Goal: Task Accomplishment & Management: Manage account settings

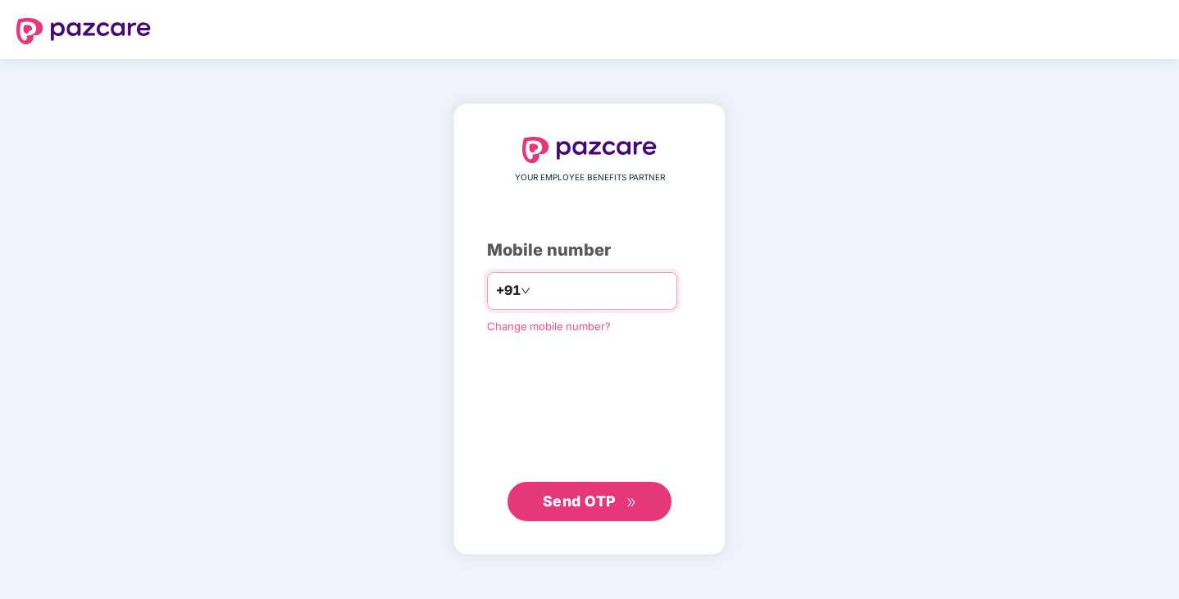
click at [534, 295] on input "number" at bounding box center [601, 291] width 134 height 26
type input "**********"
click at [596, 502] on span "Send OTP" at bounding box center [579, 500] width 73 height 17
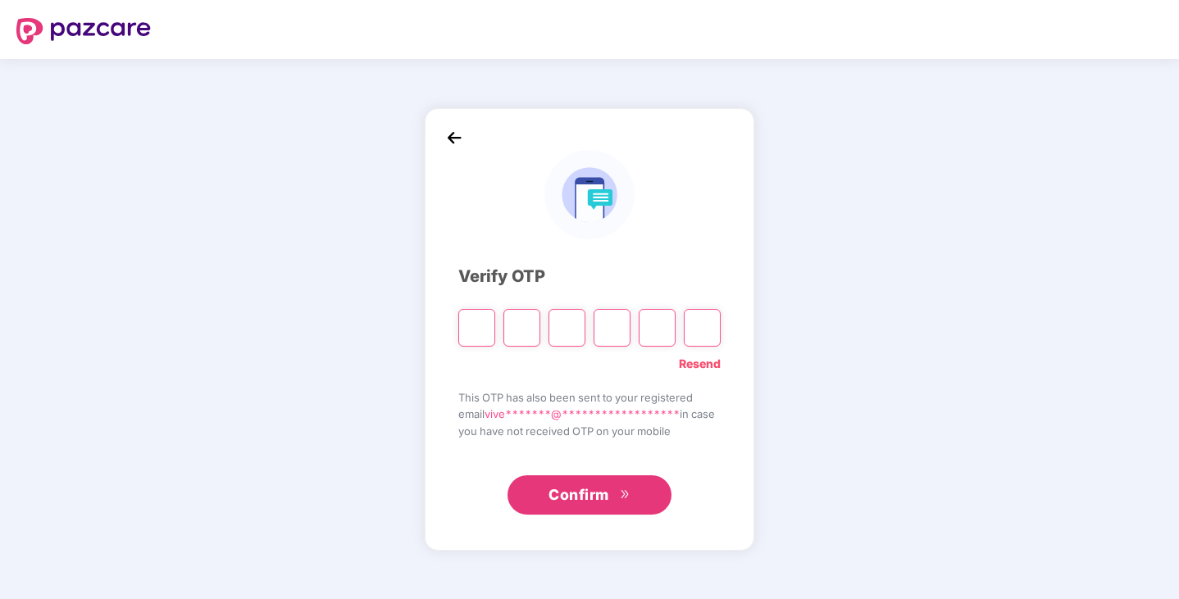
type input "*"
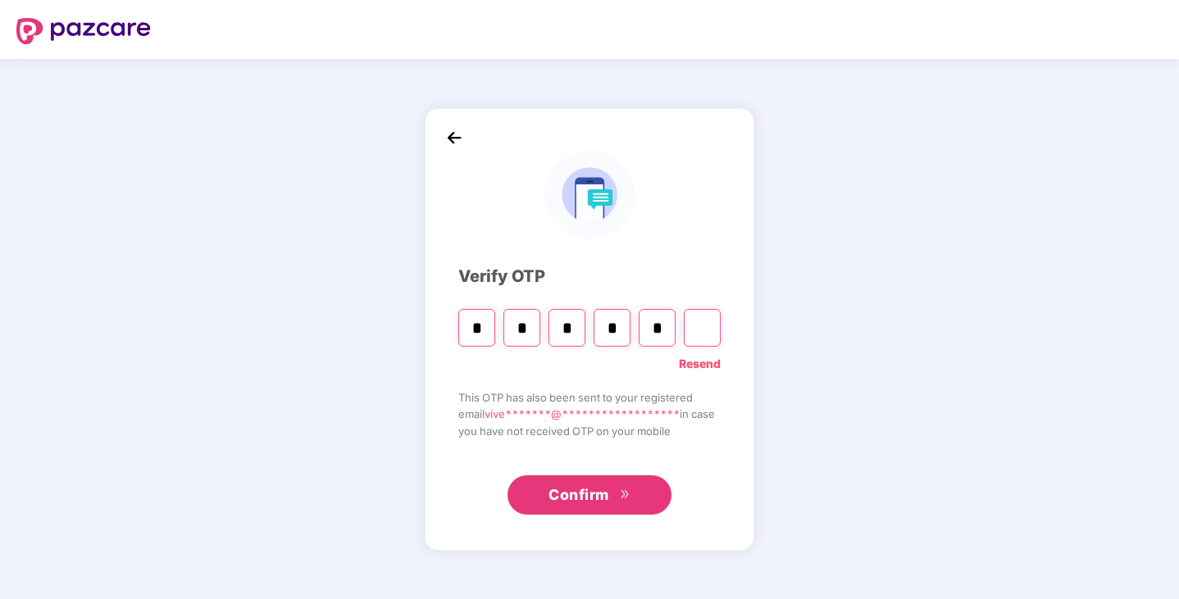
type input "*"
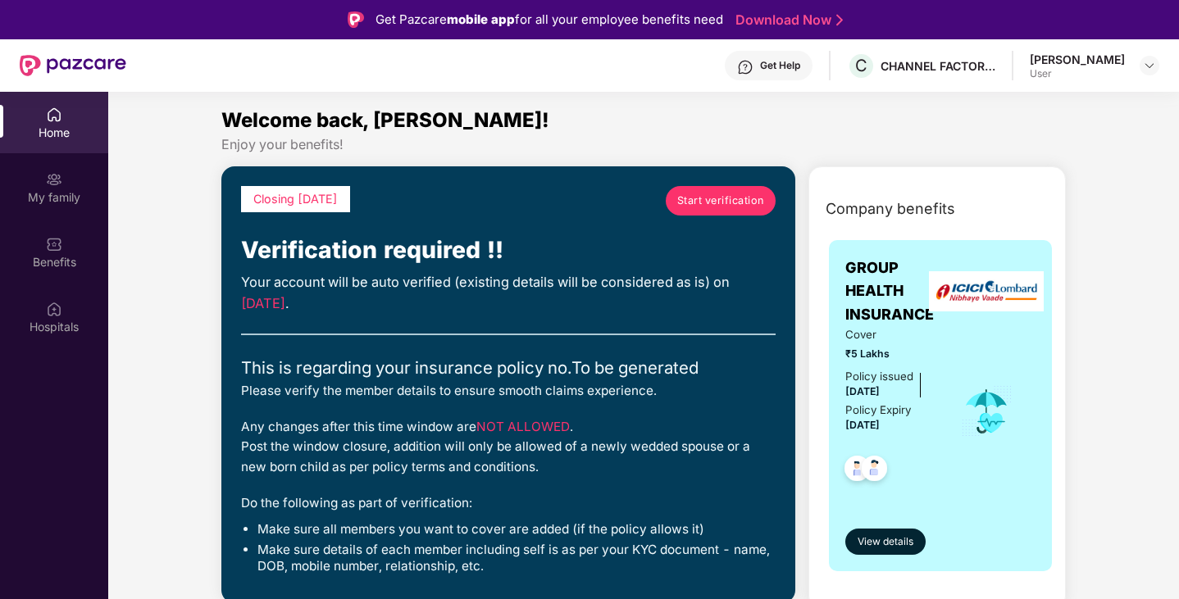
click at [705, 188] on link "Start verification" at bounding box center [721, 201] width 110 height 30
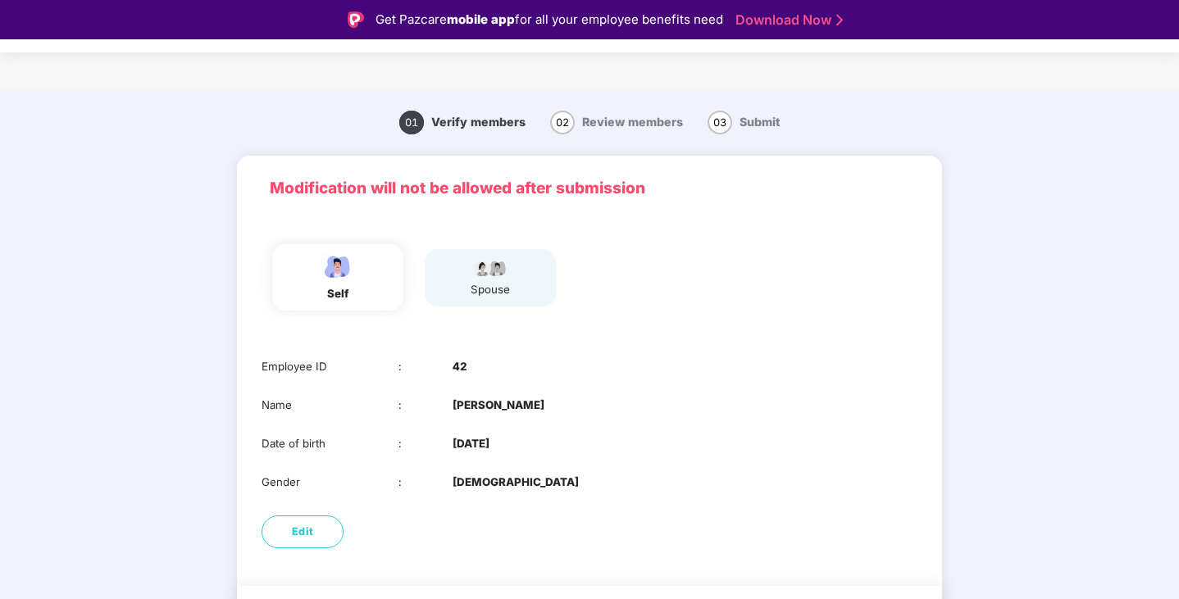
click at [477, 277] on div "spouse" at bounding box center [490, 277] width 41 height 41
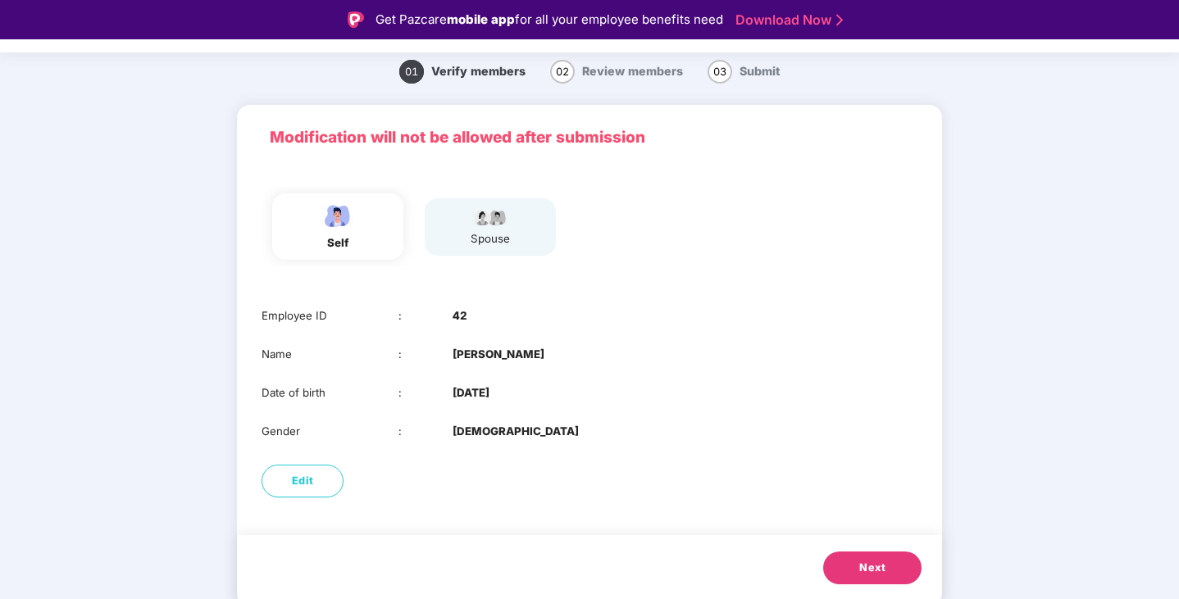
click at [880, 562] on span "Next" at bounding box center [872, 568] width 26 height 16
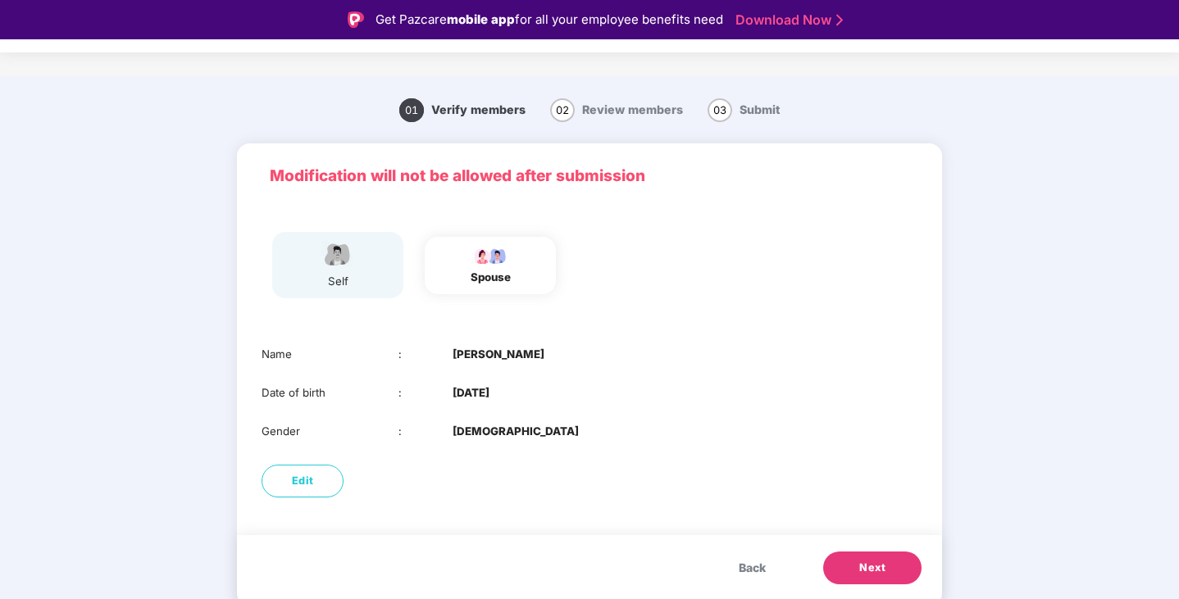
scroll to position [12, 0]
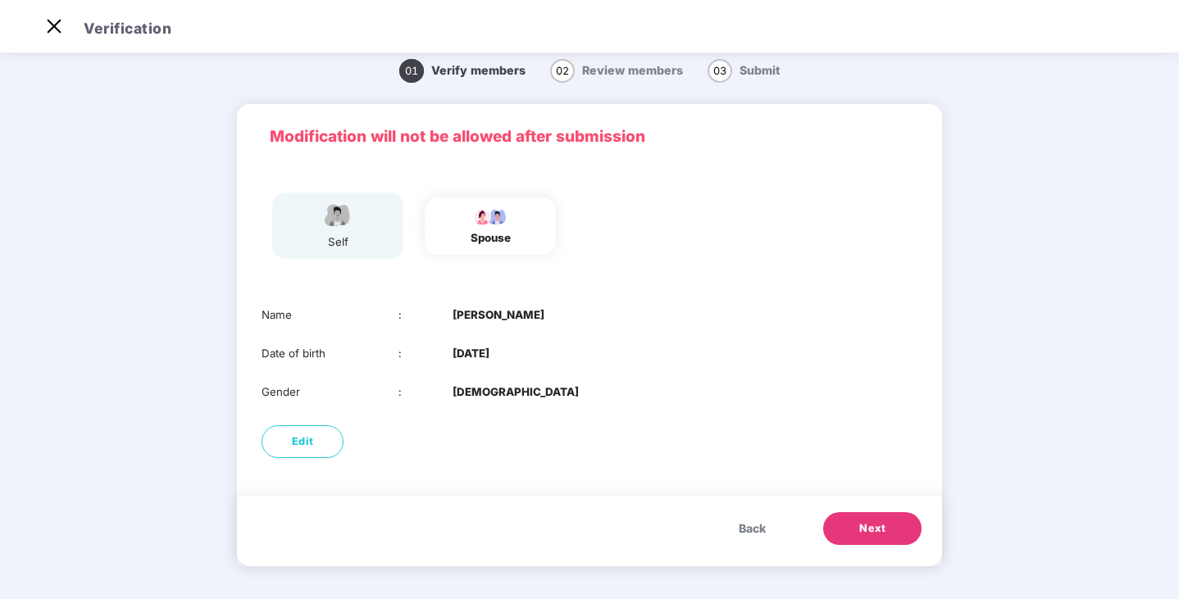
click at [887, 528] on button "Next" at bounding box center [872, 528] width 98 height 33
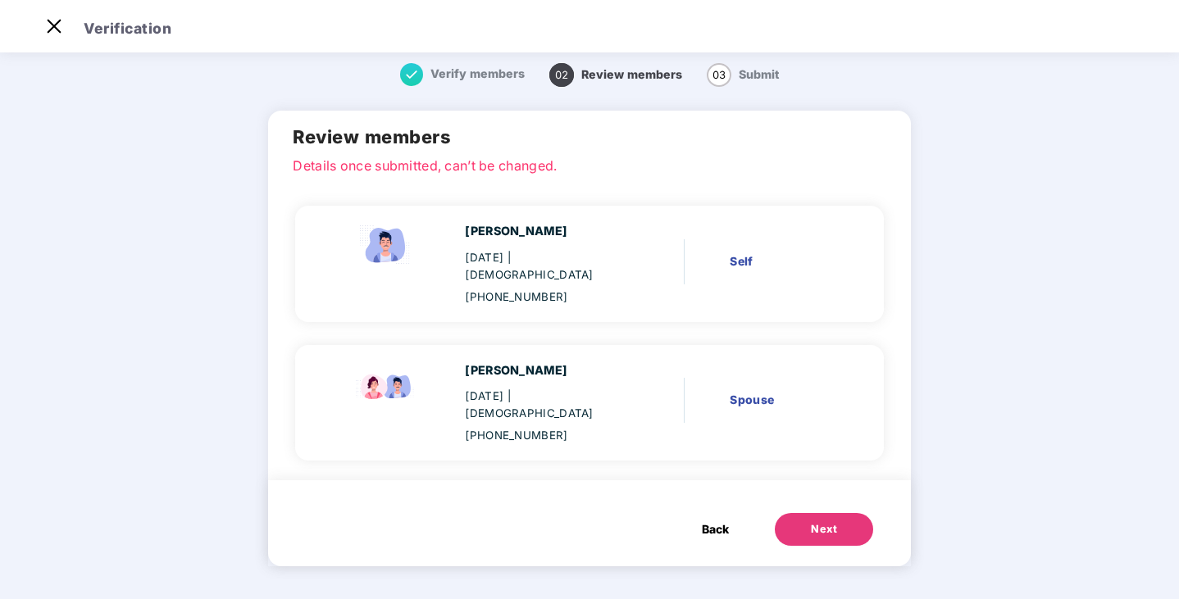
scroll to position [0, 0]
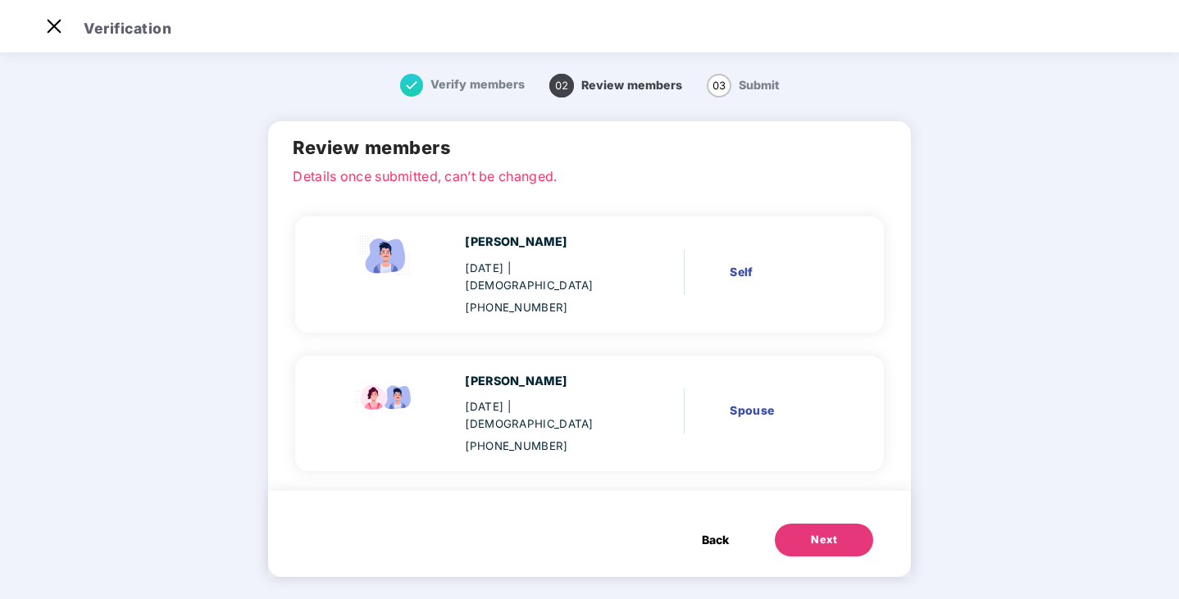
click at [827, 532] on div "Next" at bounding box center [824, 540] width 26 height 16
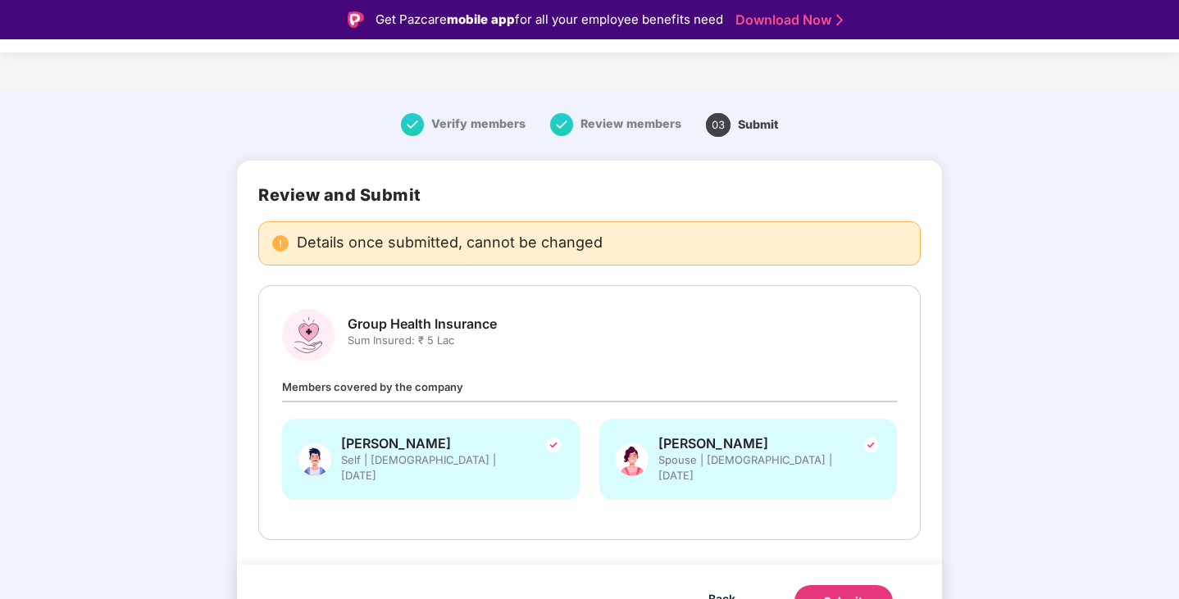
scroll to position [16, 0]
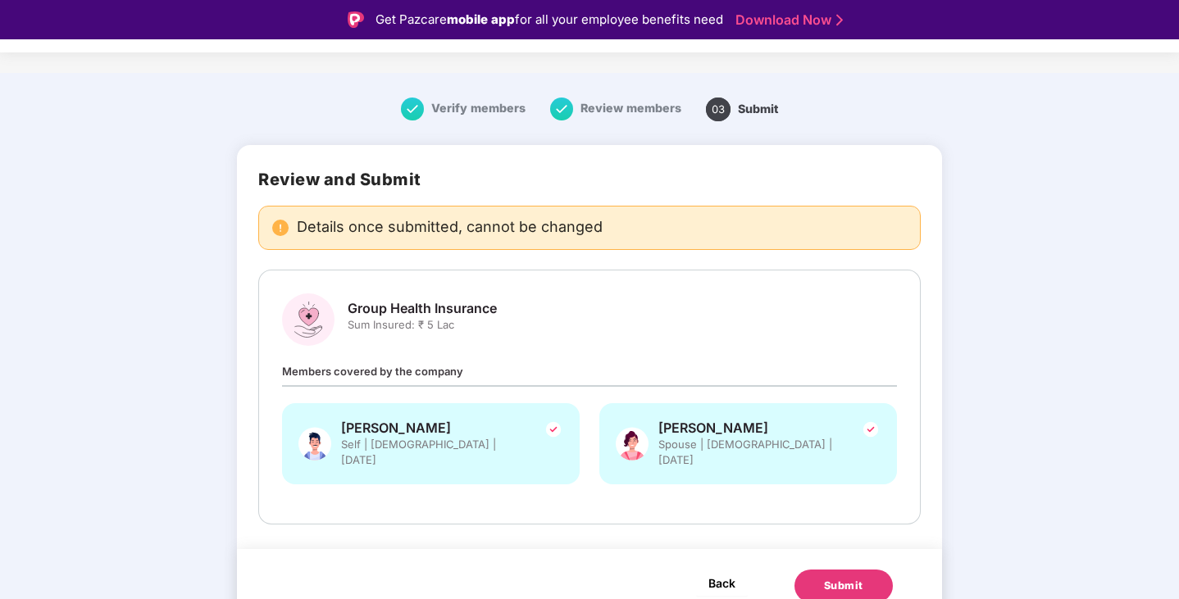
click at [725, 573] on span "Back" at bounding box center [721, 583] width 27 height 20
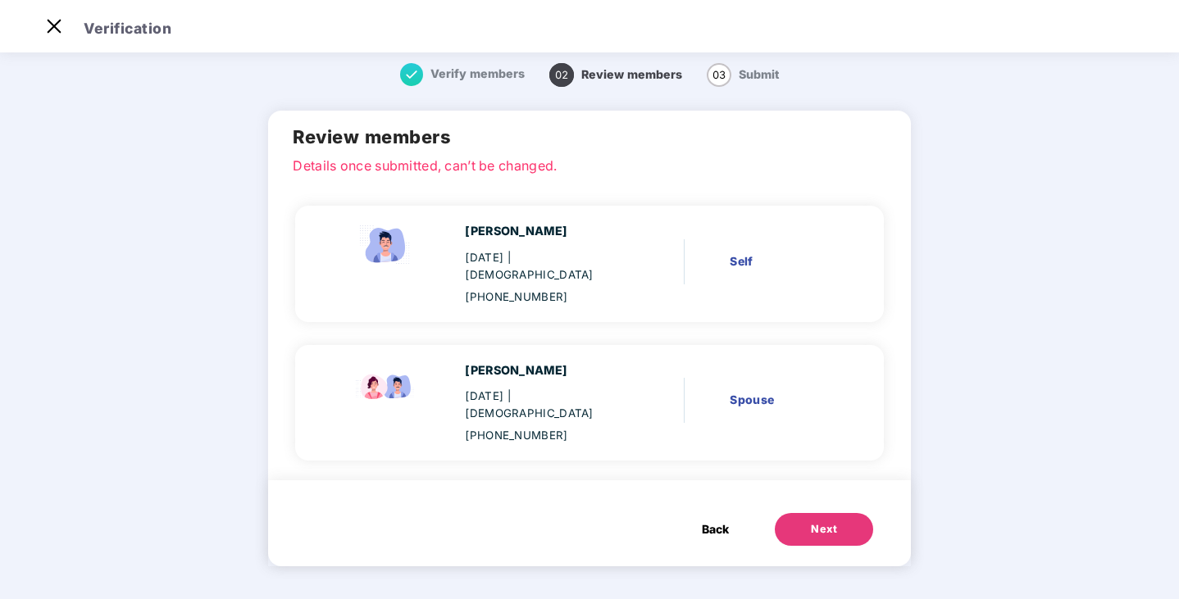
scroll to position [0, 0]
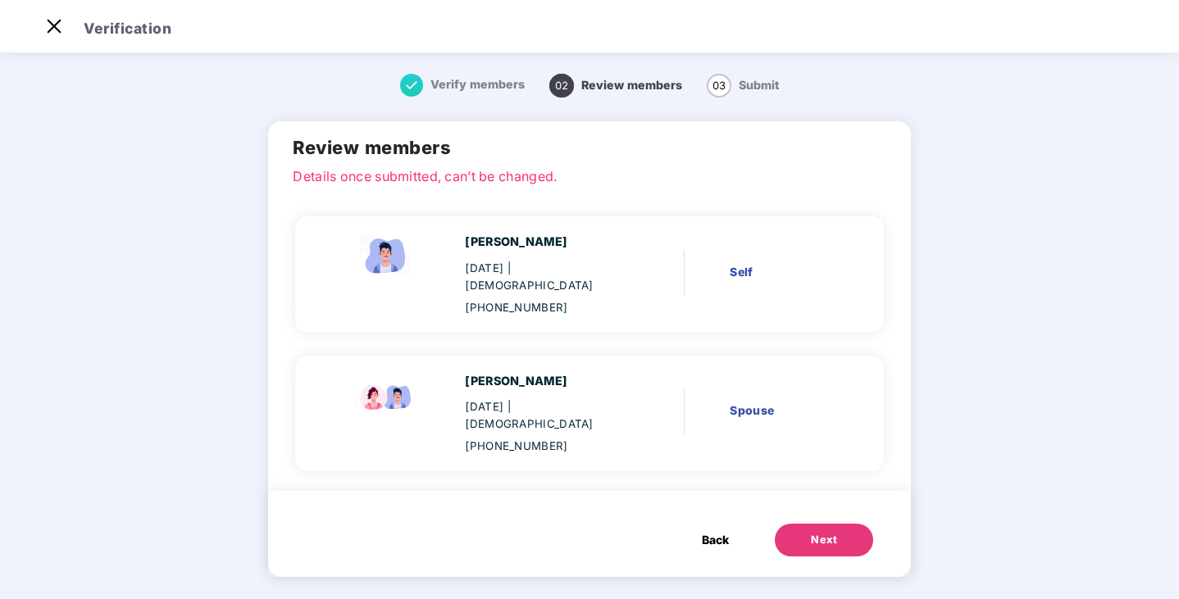
click at [704, 531] on span "Back" at bounding box center [715, 540] width 27 height 18
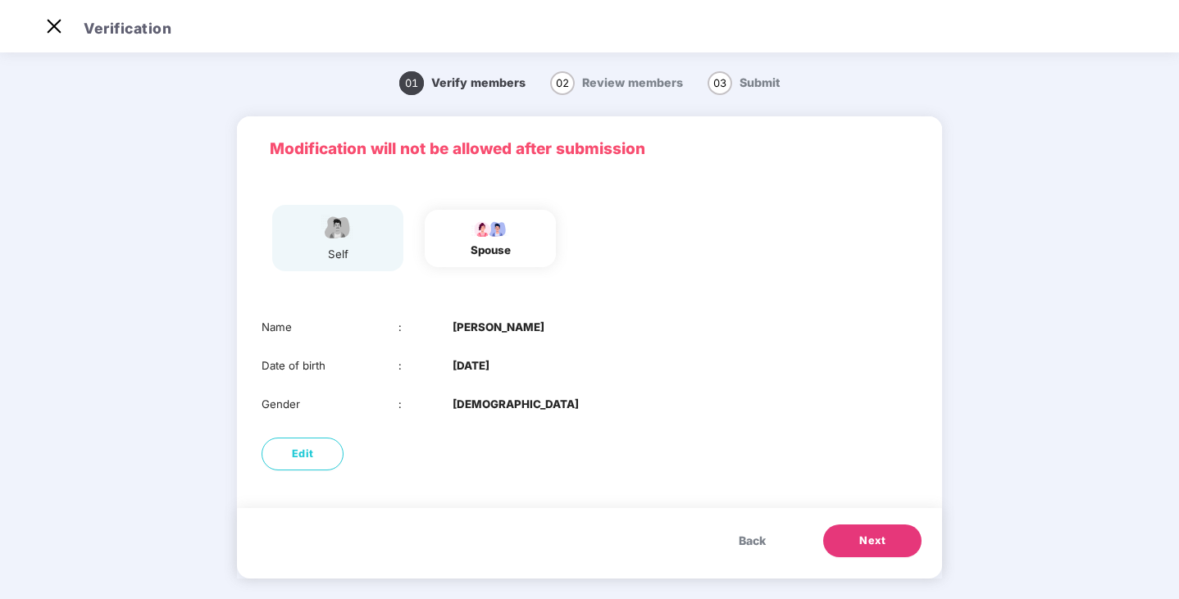
click at [888, 539] on button "Next" at bounding box center [872, 541] width 98 height 33
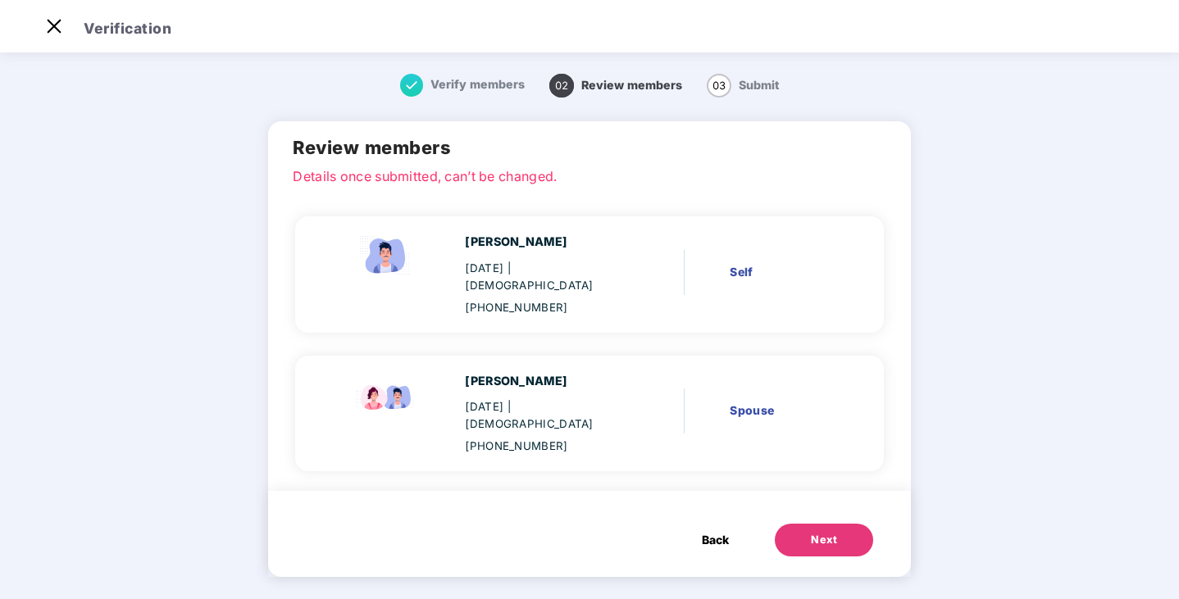
click at [813, 532] on div "Next" at bounding box center [824, 540] width 26 height 16
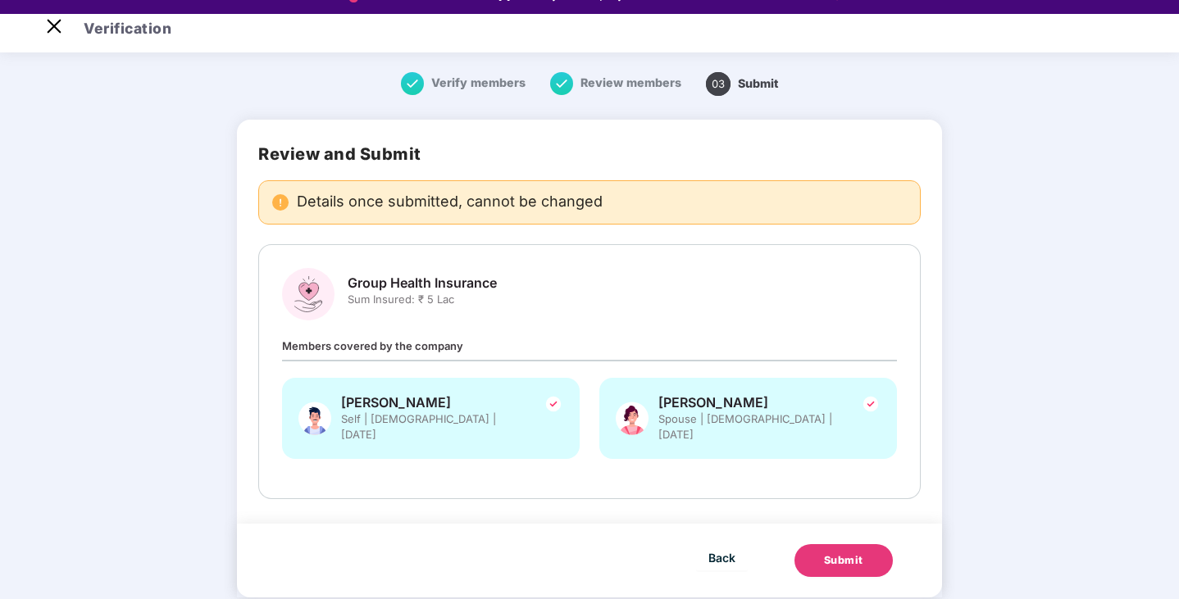
scroll to position [39, 0]
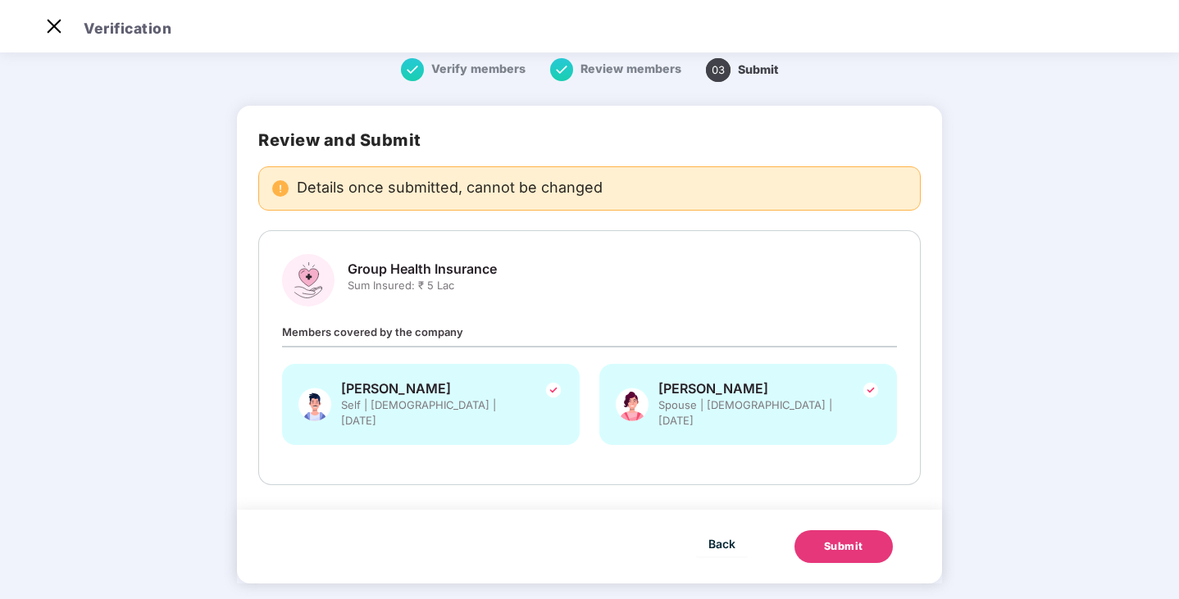
click at [849, 539] on div "Submit" at bounding box center [843, 547] width 39 height 16
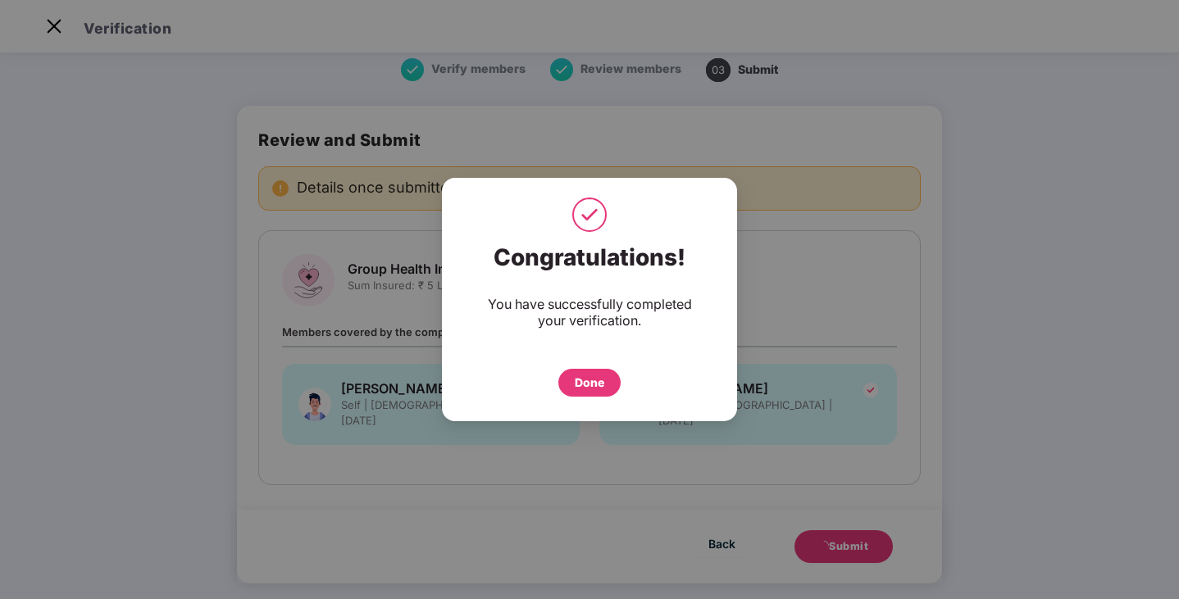
click at [578, 378] on div "Done" at bounding box center [590, 383] width 30 height 18
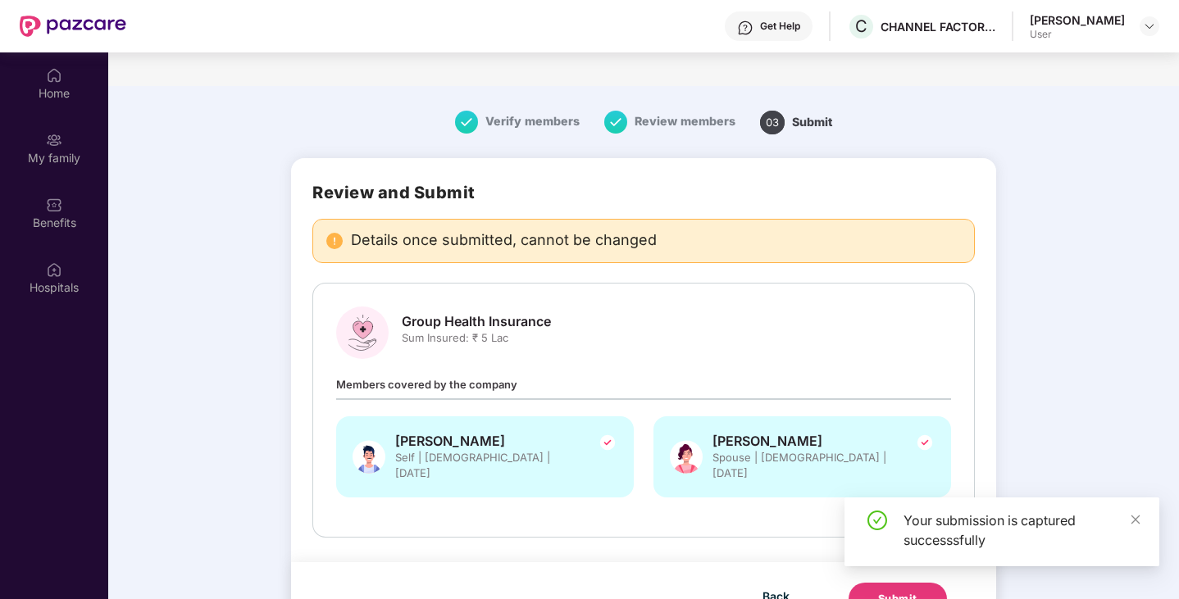
scroll to position [92, 0]
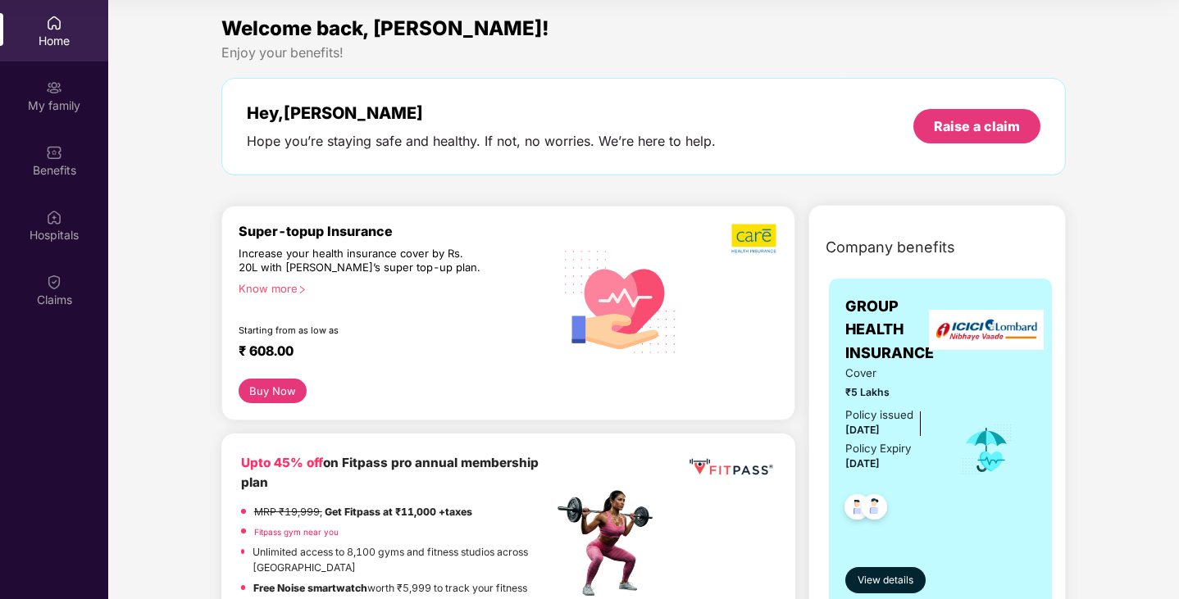
scroll to position [300, 0]
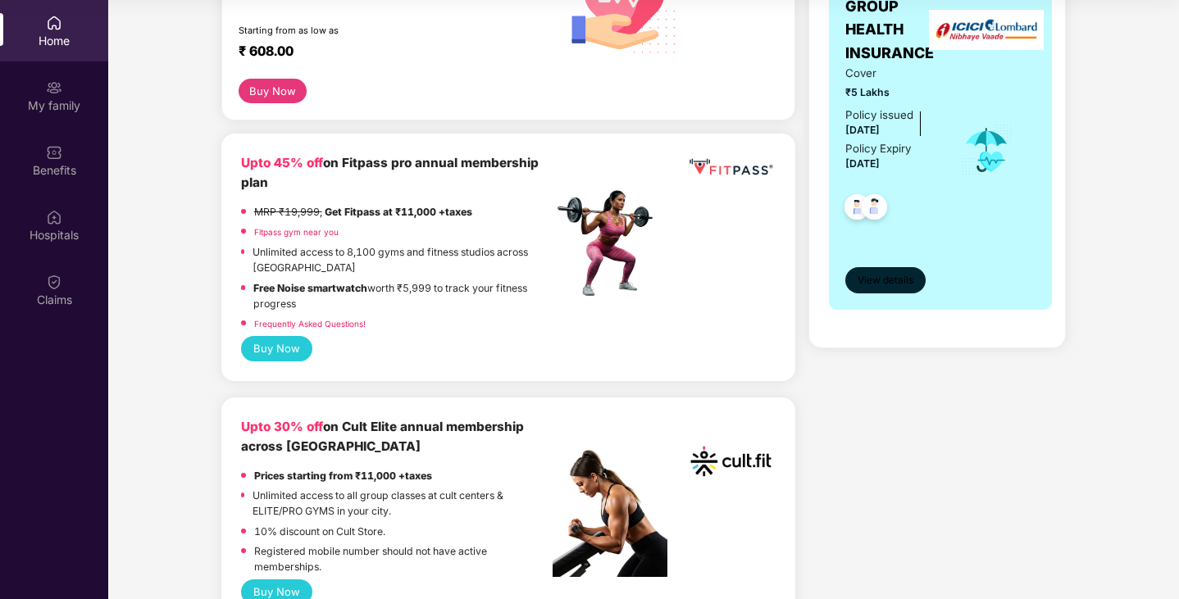
click at [893, 279] on span "View details" at bounding box center [885, 281] width 56 height 16
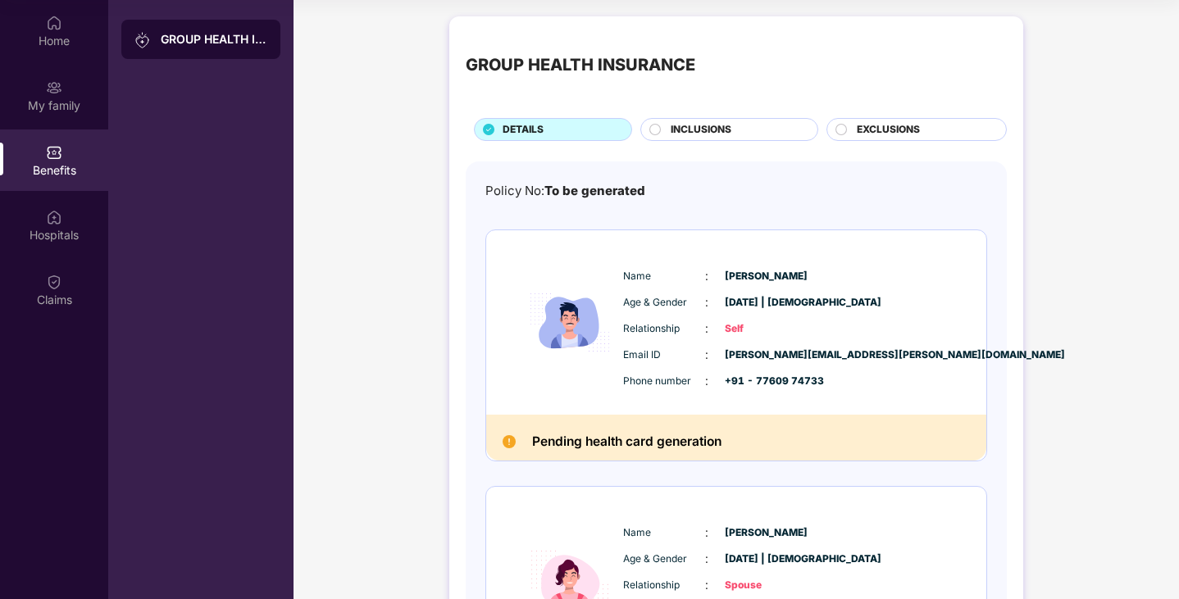
click at [774, 139] on div "INCLUSIONS" at bounding box center [735, 131] width 147 height 18
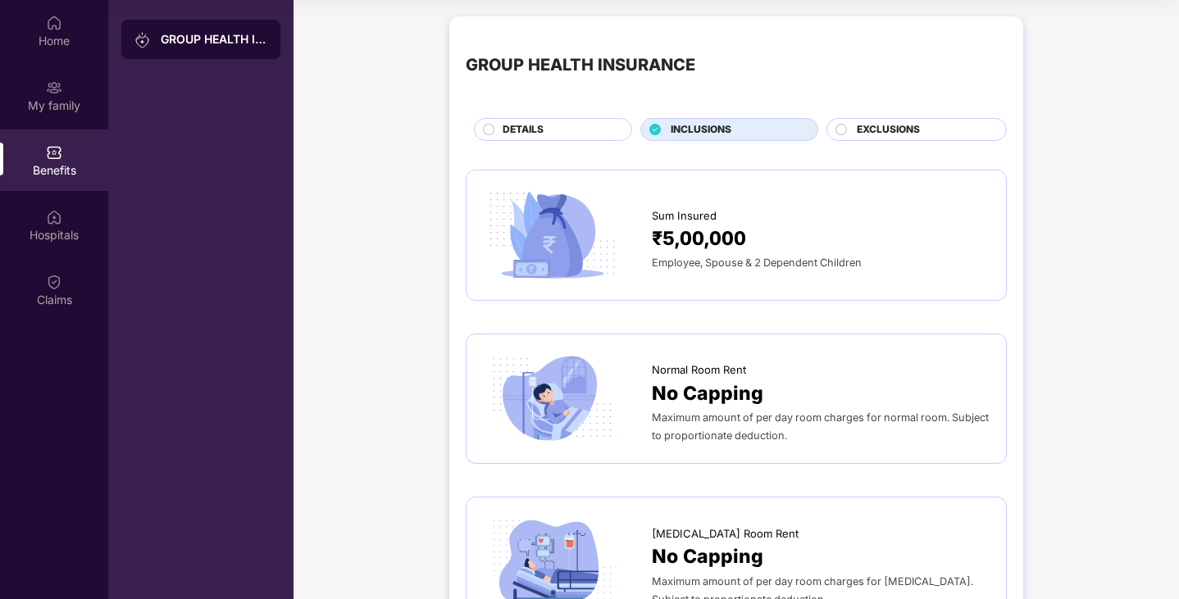
click at [861, 132] on span "EXCLUSIONS" at bounding box center [888, 130] width 63 height 16
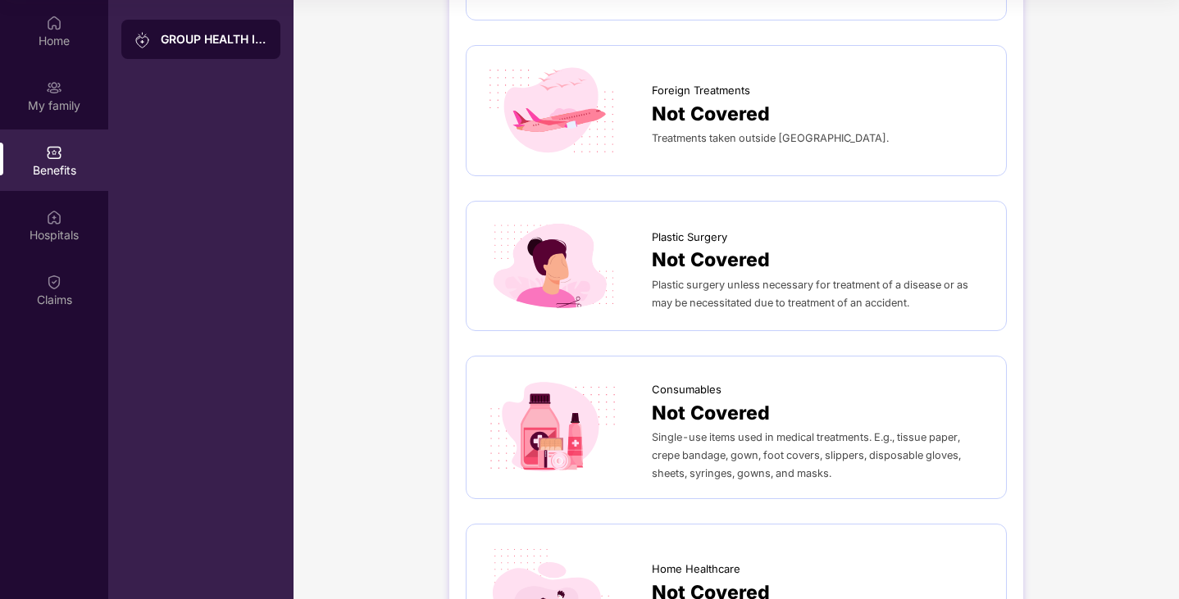
scroll to position [1023, 0]
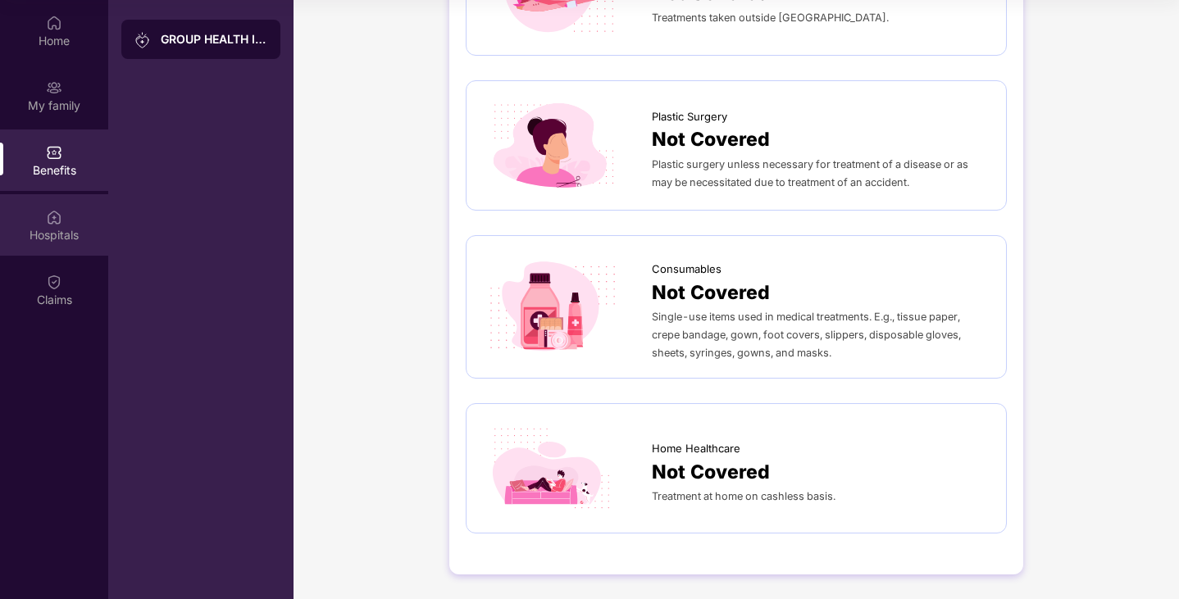
click at [39, 237] on div "Hospitals" at bounding box center [54, 235] width 108 height 16
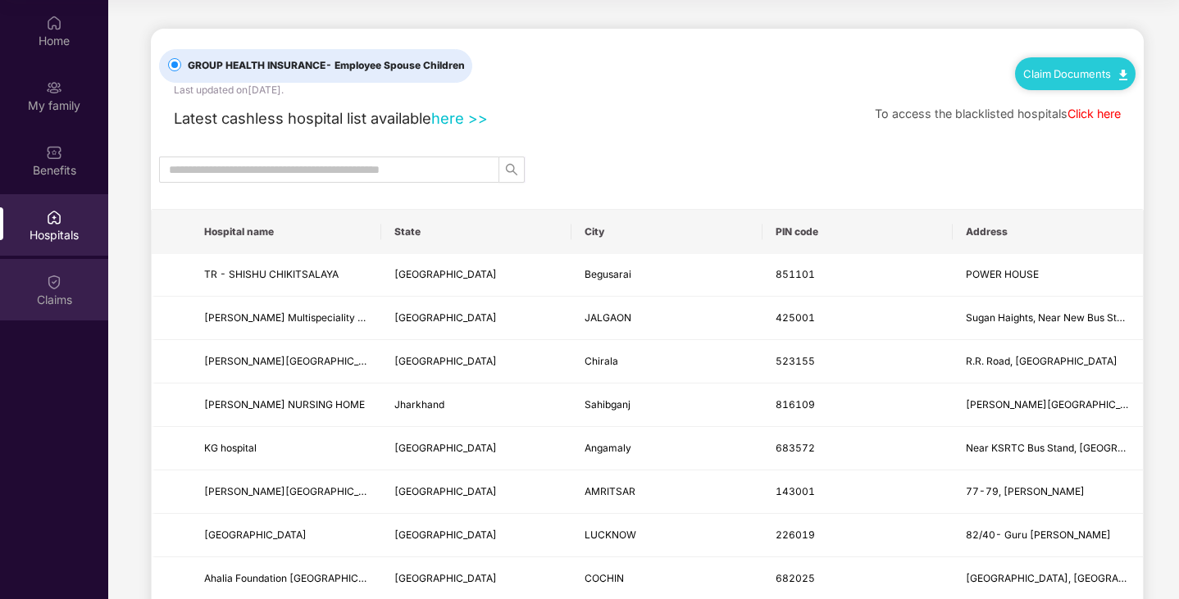
click at [53, 285] on img at bounding box center [54, 282] width 16 height 16
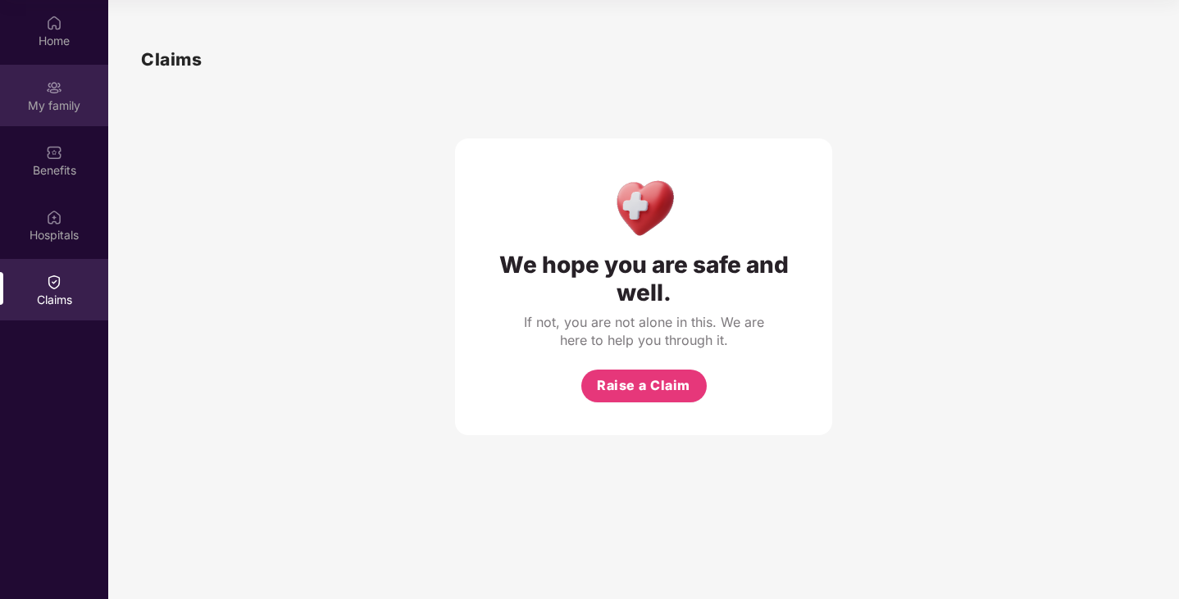
click at [51, 110] on div "My family" at bounding box center [54, 106] width 108 height 16
